Goal: Information Seeking & Learning: Learn about a topic

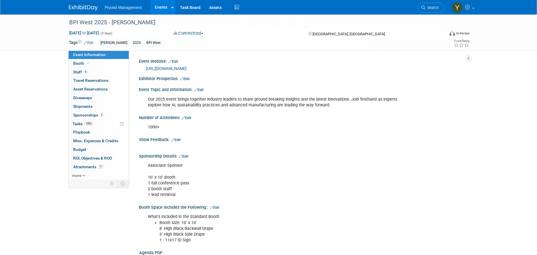
click at [157, 10] on link "Events" at bounding box center [160, 7] width 21 height 14
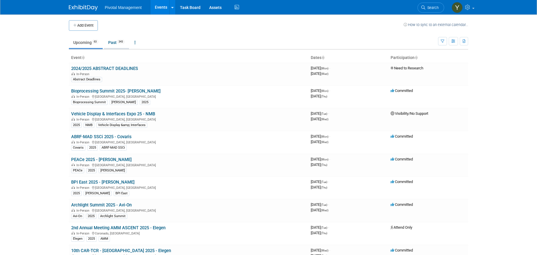
click at [112, 43] on link "Past 343" at bounding box center [116, 42] width 25 height 11
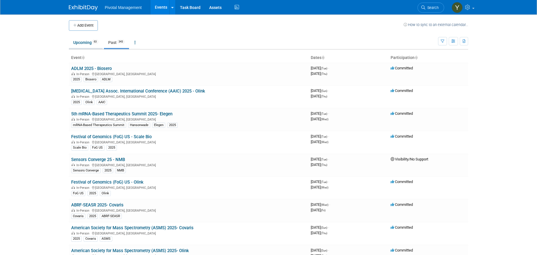
click at [86, 43] on link "Upcoming 63" at bounding box center [86, 42] width 34 height 11
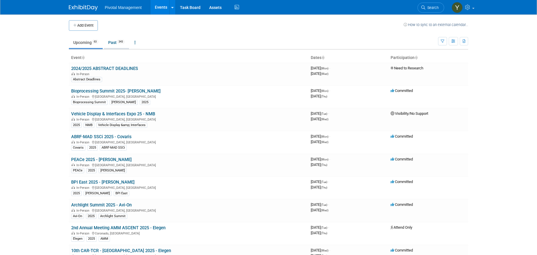
click at [114, 42] on link "Past 343" at bounding box center [116, 42] width 25 height 11
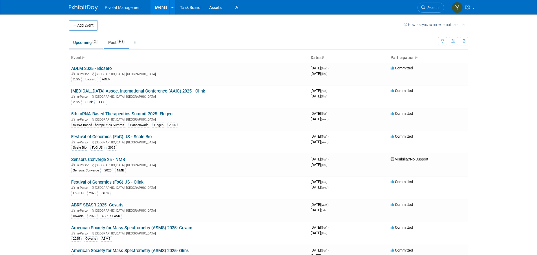
click at [87, 41] on link "Upcoming 63" at bounding box center [86, 42] width 34 height 11
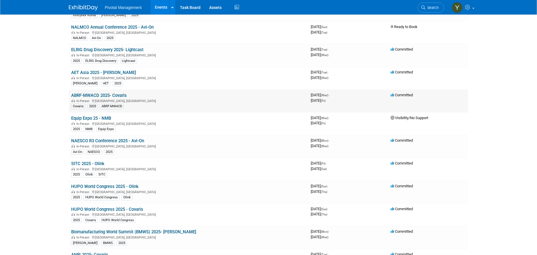
scroll to position [578, 0]
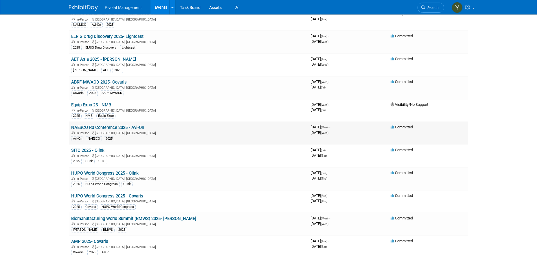
click at [139, 127] on link "NAESCO R3 Conference 2025 - Avi-On" at bounding box center [107, 127] width 73 height 5
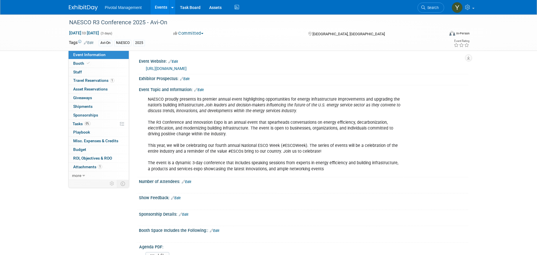
click at [186, 69] on link "https://members.naesco.org/ap/Events/Register/ZRF6zGaugCeC2" at bounding box center [166, 68] width 41 height 5
click at [159, 5] on link "Events" at bounding box center [160, 7] width 21 height 14
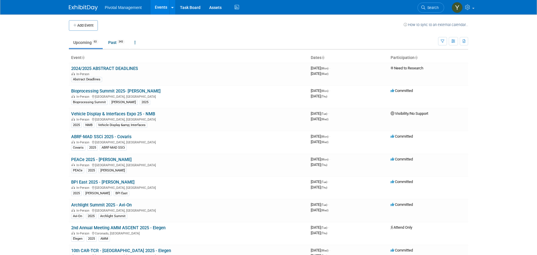
click at [84, 41] on link "Upcoming 63" at bounding box center [86, 42] width 34 height 11
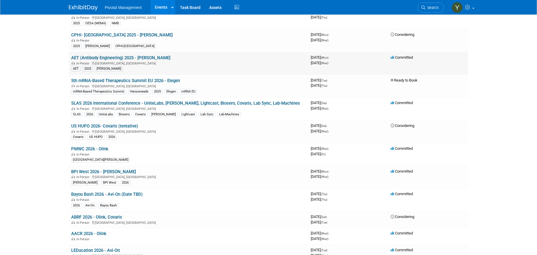
scroll to position [954, 0]
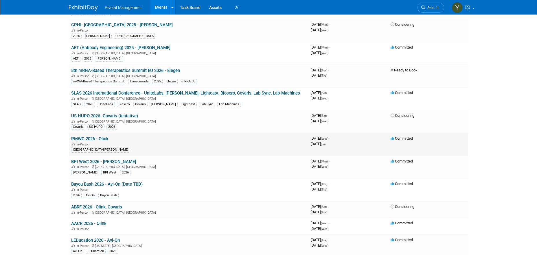
click at [103, 138] on link "PMWC 2026 - Olink" at bounding box center [89, 138] width 37 height 5
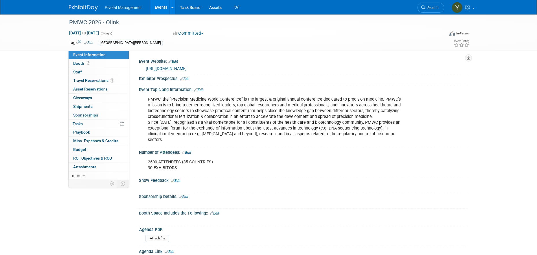
click at [174, 68] on link "[URL][DOMAIN_NAME]" at bounding box center [166, 68] width 41 height 5
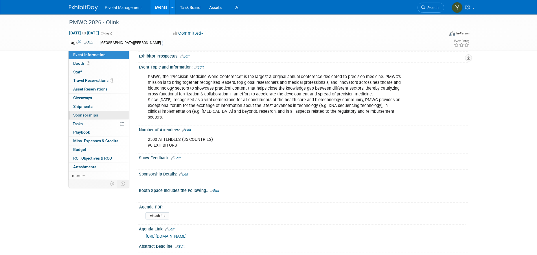
scroll to position [87, 0]
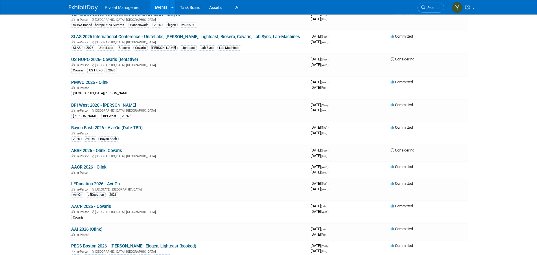
scroll to position [1012, 0]
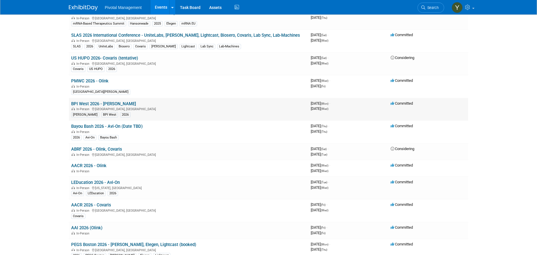
click at [76, 102] on link "BPI West 2026 - [PERSON_NAME]" at bounding box center [103, 103] width 65 height 5
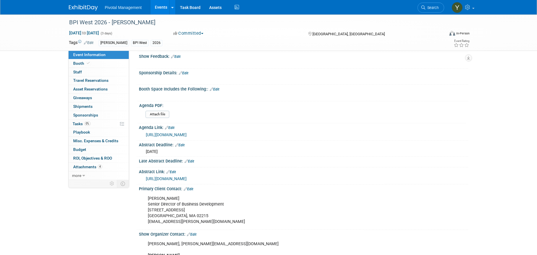
scroll to position [58, 0]
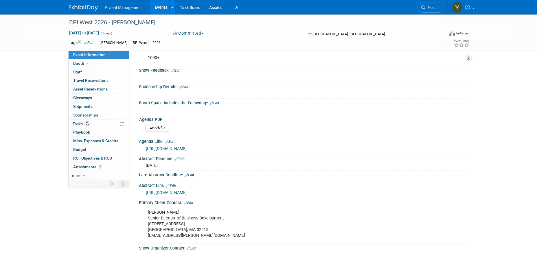
click at [186, 149] on link "https://informaconnect.com/bpi-west/agenda/1/" at bounding box center [166, 148] width 41 height 5
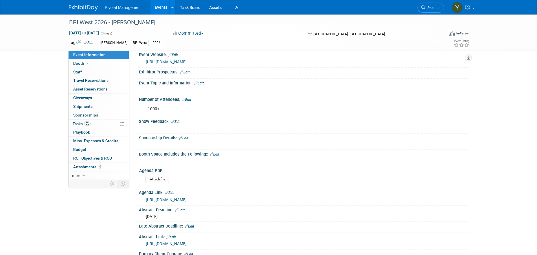
scroll to position [0, 0]
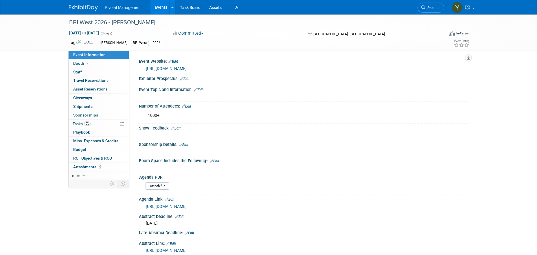
drag, startPoint x: 71, startPoint y: 206, endPoint x: 77, endPoint y: 203, distance: 6.6
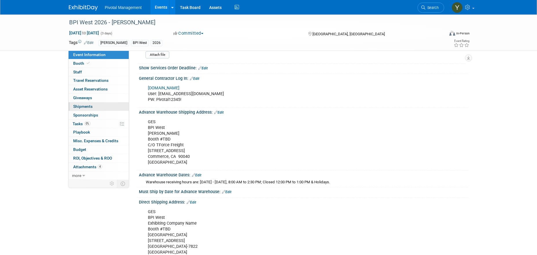
scroll to position [405, 0]
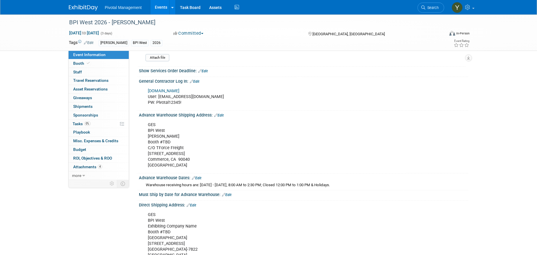
click at [163, 8] on link "Events" at bounding box center [160, 7] width 21 height 14
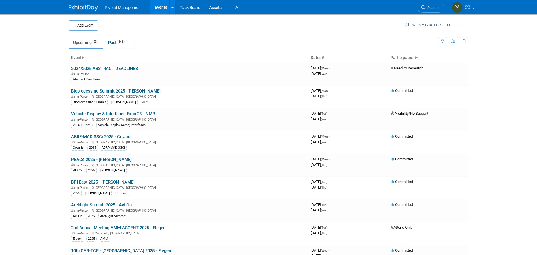
click at [79, 42] on link "Upcoming 63" at bounding box center [86, 42] width 34 height 11
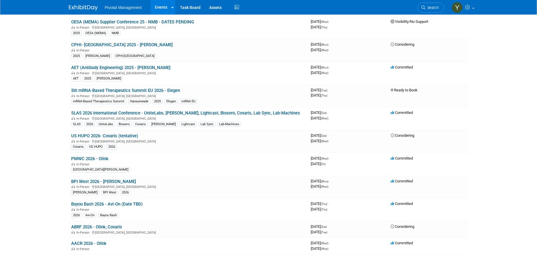
scroll to position [954, 0]
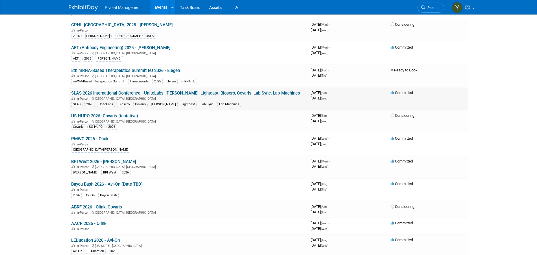
click at [93, 91] on link "SLAS 2026 International Conference - UniteLabs, [PERSON_NAME], Lightcast, Biose…" at bounding box center [185, 92] width 229 height 5
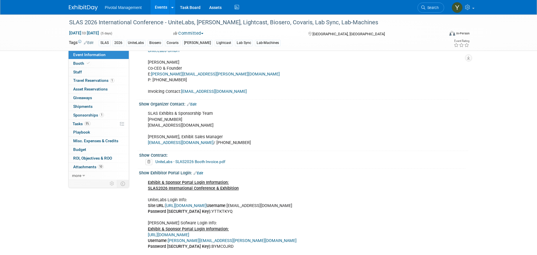
scroll to position [405, 0]
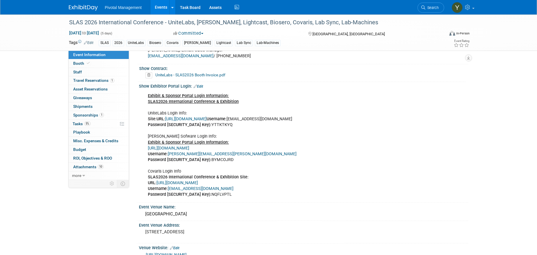
click at [159, 7] on link "Events" at bounding box center [160, 7] width 21 height 14
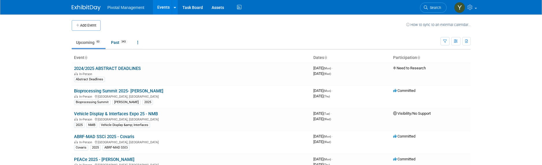
click at [88, 42] on link "Upcoming 63" at bounding box center [89, 42] width 34 height 11
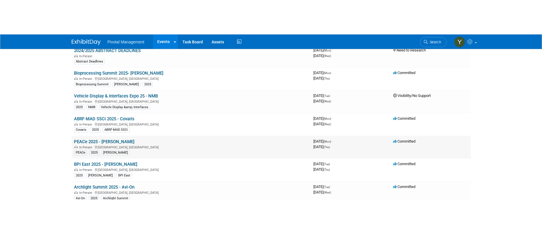
scroll to position [58, 0]
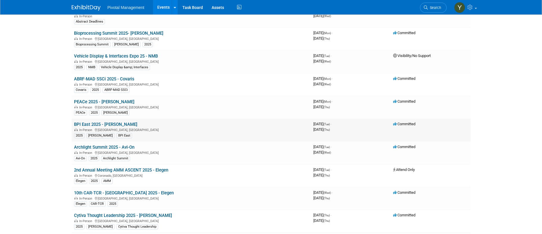
drag, startPoint x: 400, startPoint y: 127, endPoint x: 389, endPoint y: 128, distance: 10.8
drag, startPoint x: 389, startPoint y: 128, endPoint x: 3, endPoint y: 148, distance: 386.7
click at [1, 147] on body "Pivotal Management Events Add Event Bulk Upload Events Shareable Event Boards R…" at bounding box center [271, 59] width 542 height 234
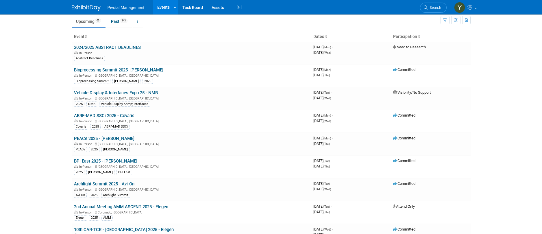
scroll to position [0, 0]
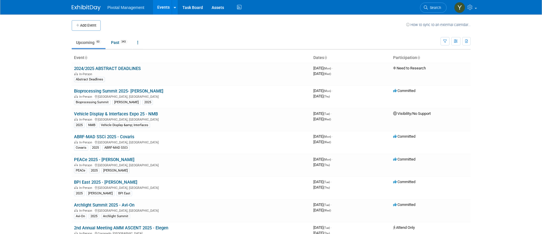
click at [85, 40] on link "Upcoming 63" at bounding box center [89, 42] width 34 height 11
click at [121, 137] on link "ABRF-MAD SSCi 2025 - Covaris" at bounding box center [104, 136] width 60 height 5
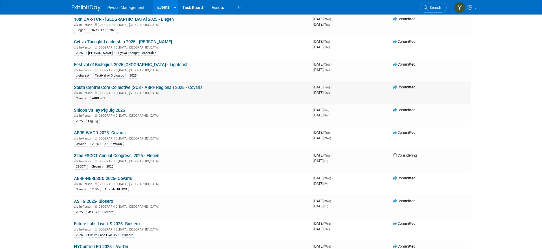
scroll to position [260, 0]
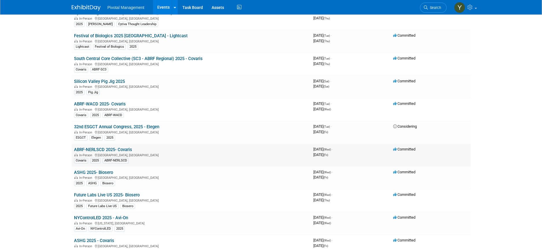
click at [124, 148] on link "ABRF-NERLSCD 2025- Covaris" at bounding box center [103, 149] width 58 height 5
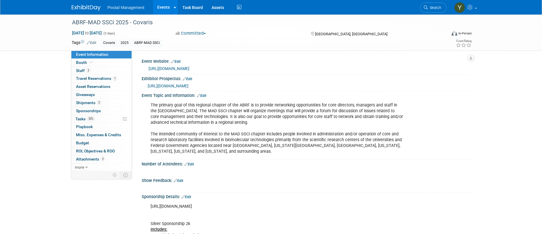
click at [168, 67] on link "[URL][DOMAIN_NAME]" at bounding box center [169, 68] width 41 height 5
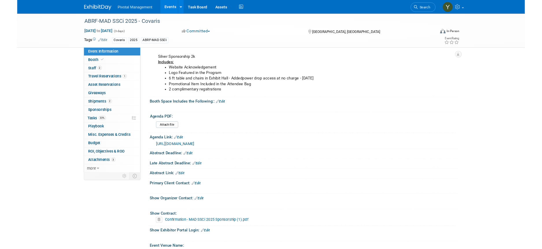
scroll to position [173, 0]
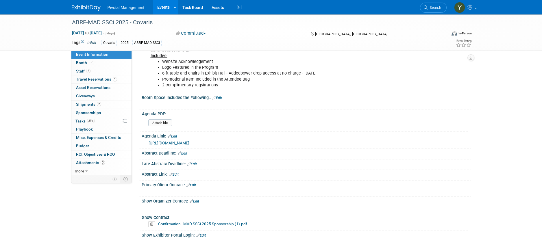
click at [79, 80] on span "Travel Reservations 1" at bounding box center [96, 79] width 41 height 5
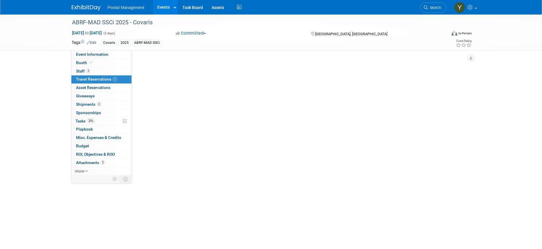
scroll to position [0, 0]
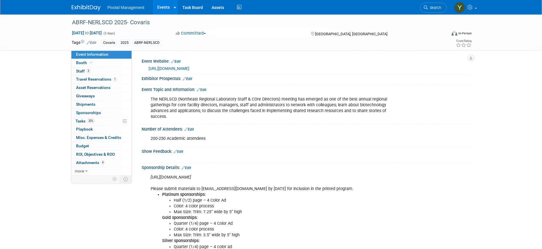
click at [189, 67] on link "https://nerlscd.abrf.org/sponsorship-nerlscd2025/" at bounding box center [169, 68] width 41 height 5
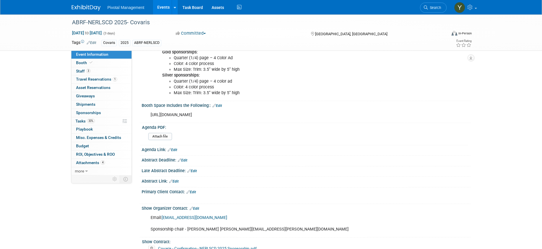
scroll to position [173, 0]
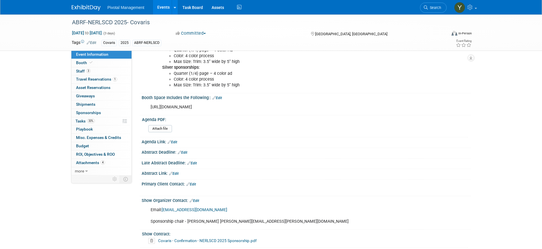
click at [175, 140] on link "Edit" at bounding box center [173, 142] width 10 height 4
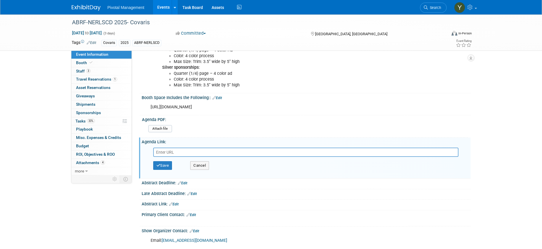
click at [171, 149] on input "text" at bounding box center [305, 152] width 305 height 9
paste input "https://nerlscd.abrf.org/nerlscd-2025-program/"
type input "https://nerlscd.abrf.org/nerlscd-2025-program/"
click at [165, 161] on button "Save" at bounding box center [162, 165] width 19 height 9
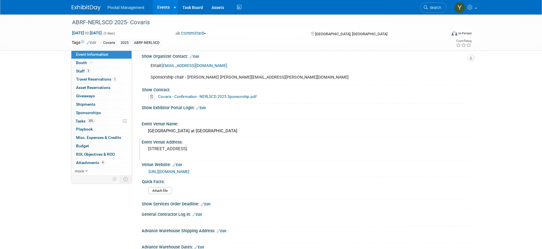
scroll to position [309, 0]
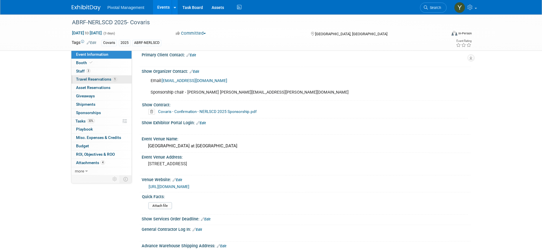
click at [99, 79] on span "Travel Reservations 1" at bounding box center [96, 79] width 41 height 5
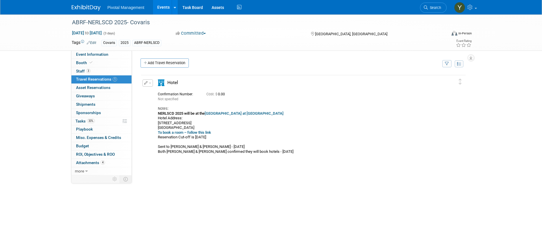
drag, startPoint x: 19, startPoint y: 101, endPoint x: 23, endPoint y: 101, distance: 4.6
click at [19, 101] on div "ABRF-NERLSCD 2025- Covaris Oct 8, 2025 to Oct 10, 2025 (3 days) Oct 8, 2025 to …" at bounding box center [271, 136] width 542 height 245
click at [163, 6] on link "Events" at bounding box center [163, 7] width 21 height 14
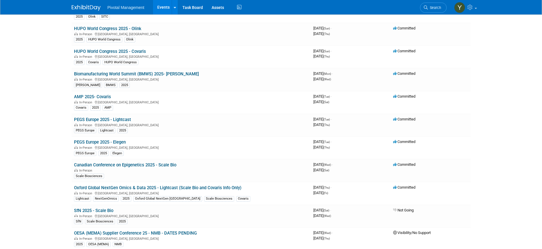
scroll to position [925, 0]
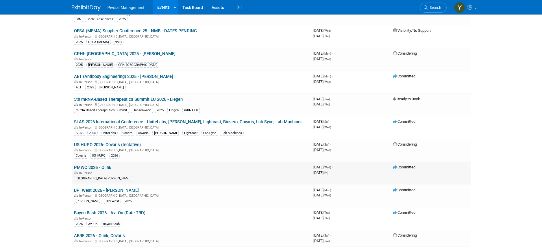
click at [94, 167] on link "PMWC 2026 - Olink" at bounding box center [92, 167] width 37 height 5
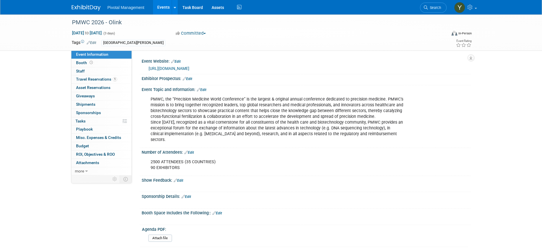
click at [181, 67] on link "[URL][DOMAIN_NAME]" at bounding box center [169, 68] width 41 height 5
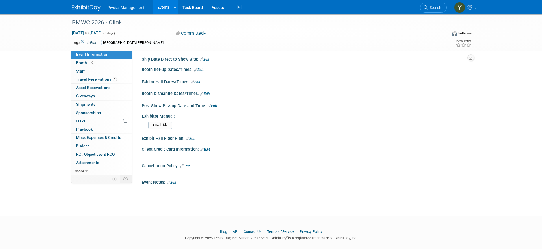
scroll to position [468, 0]
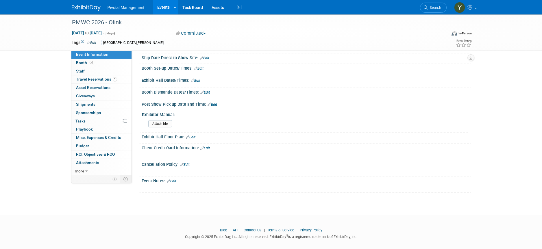
click at [193, 135] on link "Edit" at bounding box center [191, 137] width 10 height 4
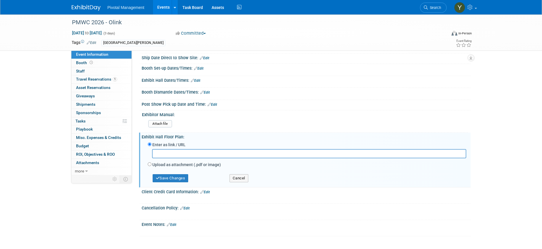
click at [199, 149] on input "text" at bounding box center [309, 153] width 314 height 9
paste input "[URL][DOMAIN_NAME]"
type input "https://pmwcintl.com/registration/exhibition/"
click at [177, 174] on button "Save Changes" at bounding box center [171, 178] width 36 height 8
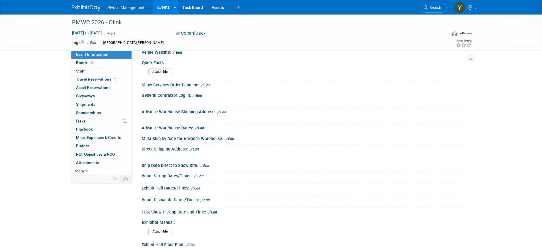
scroll to position [352, 0]
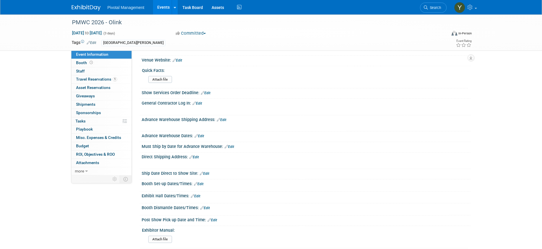
click at [101, 76] on link "1 Travel Reservations 1" at bounding box center [101, 79] width 60 height 8
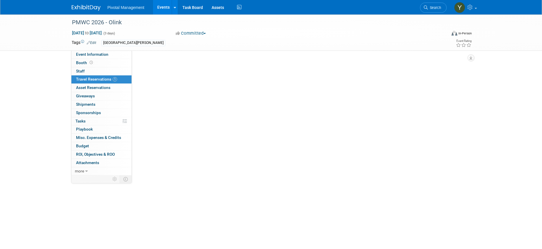
scroll to position [0, 0]
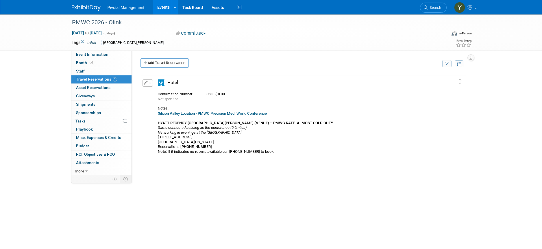
click at [169, 202] on div "Delete Reservation Not specified Cost: $ 0.00 Notes:" at bounding box center [303, 160] width 326 height 173
click at [81, 62] on span "Booth" at bounding box center [85, 62] width 18 height 5
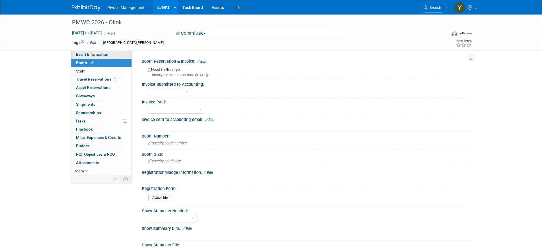
click at [82, 55] on span "Event Information" at bounding box center [92, 54] width 32 height 5
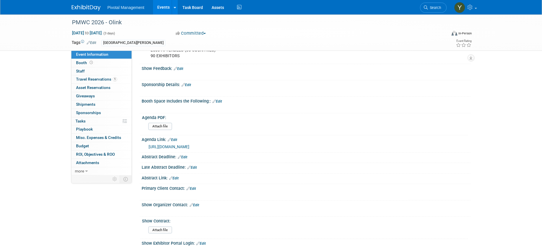
scroll to position [116, 0]
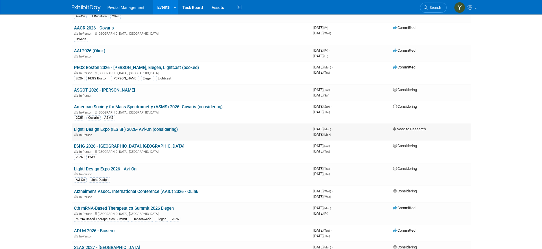
scroll to position [1185, 0]
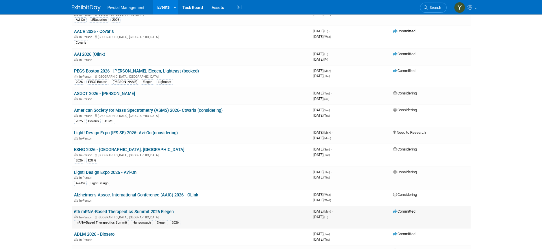
click at [146, 210] on link "6th mRNA-Based Therapeutics Summit 2026 Elegen" at bounding box center [124, 211] width 100 height 5
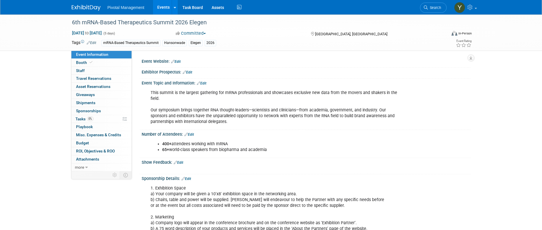
click at [160, 7] on link "Events" at bounding box center [163, 7] width 21 height 14
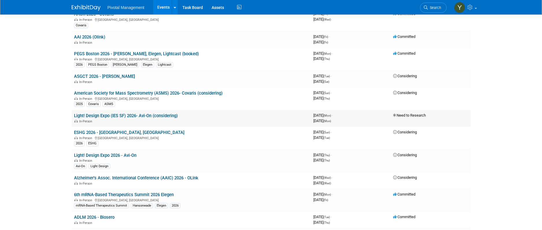
scroll to position [1199, 0]
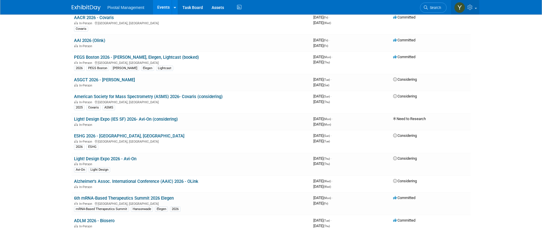
click at [473, 5] on icon at bounding box center [470, 7] width 7 height 5
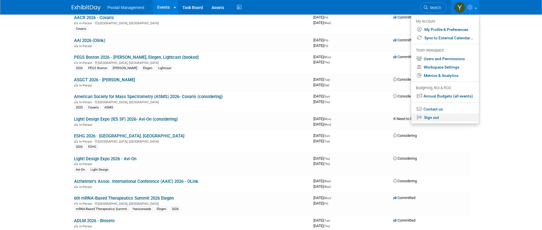
click at [434, 117] on link "Sign out" at bounding box center [445, 117] width 68 height 8
